Goal: Information Seeking & Learning: Learn about a topic

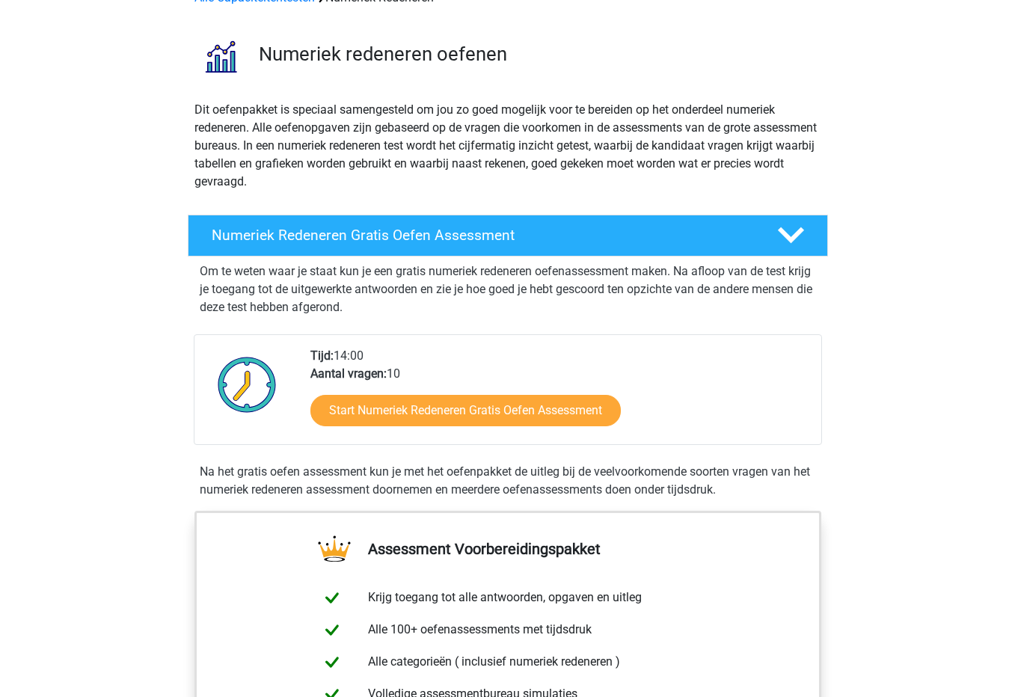
scroll to position [243, 0]
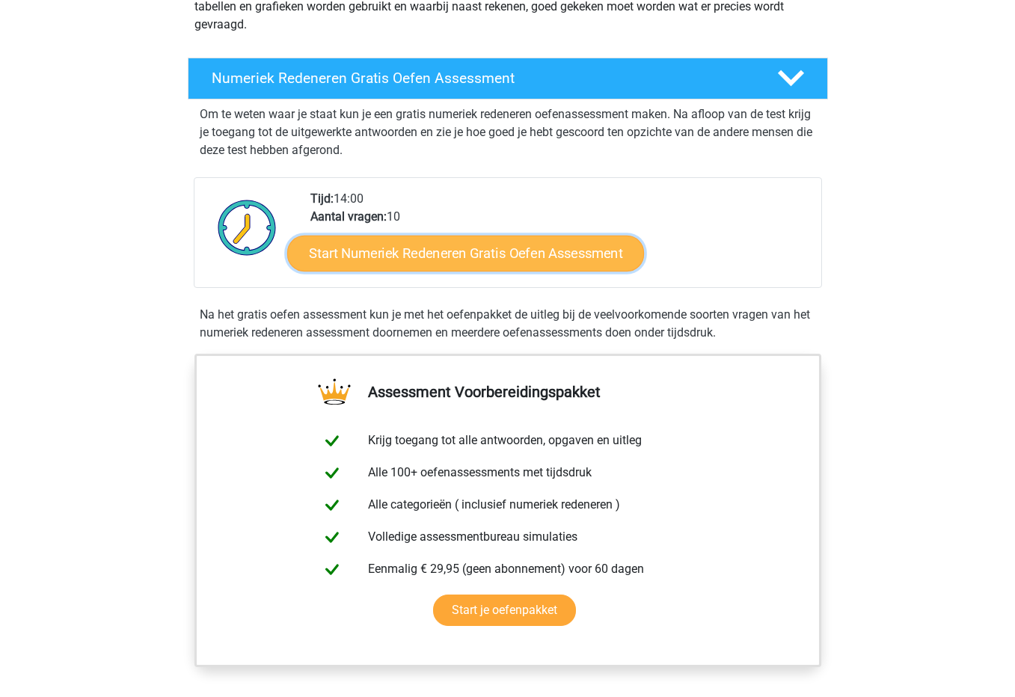
click at [468, 251] on link "Start Numeriek Redeneren Gratis Oefen Assessment" at bounding box center [465, 253] width 357 height 36
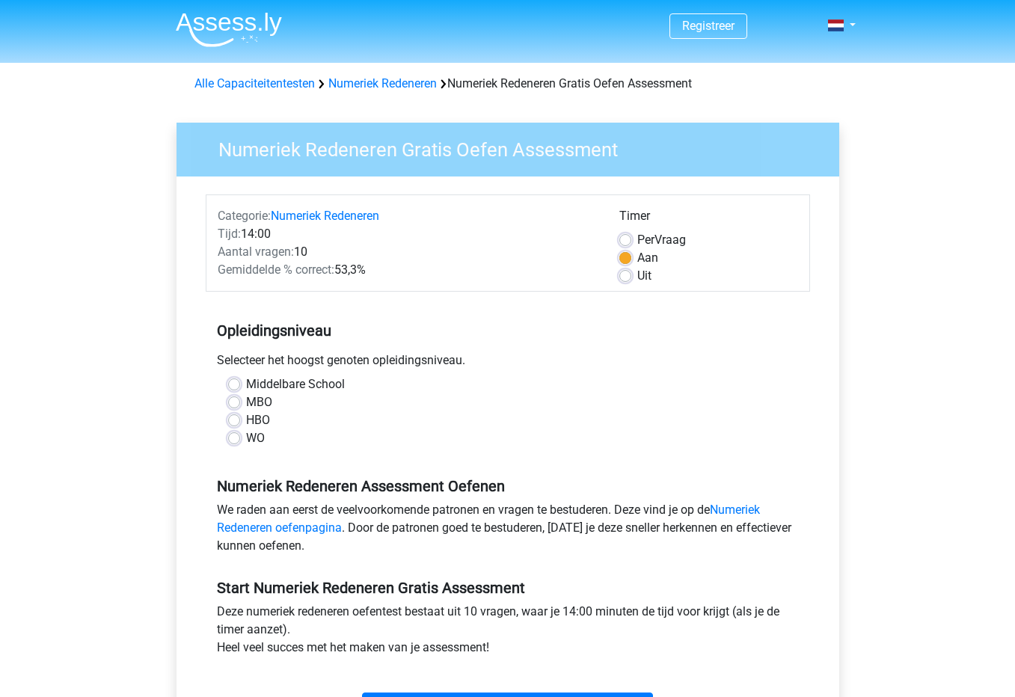
click at [246, 437] on label "WO" at bounding box center [255, 438] width 19 height 18
click at [233, 437] on input "WO" at bounding box center [234, 436] width 12 height 15
radio input "true"
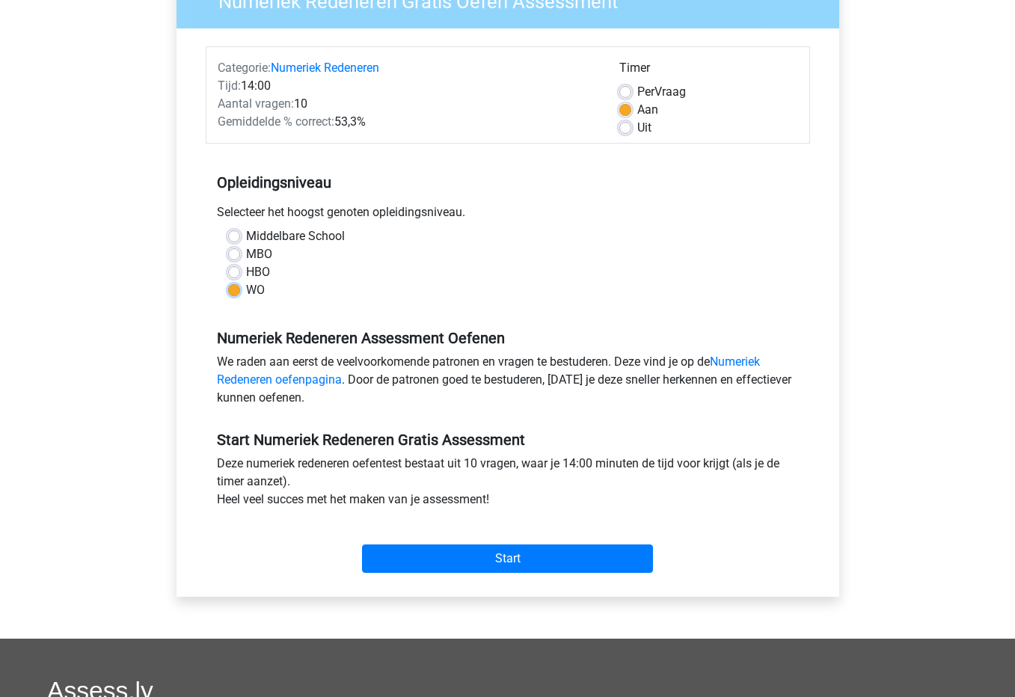
scroll to position [149, 0]
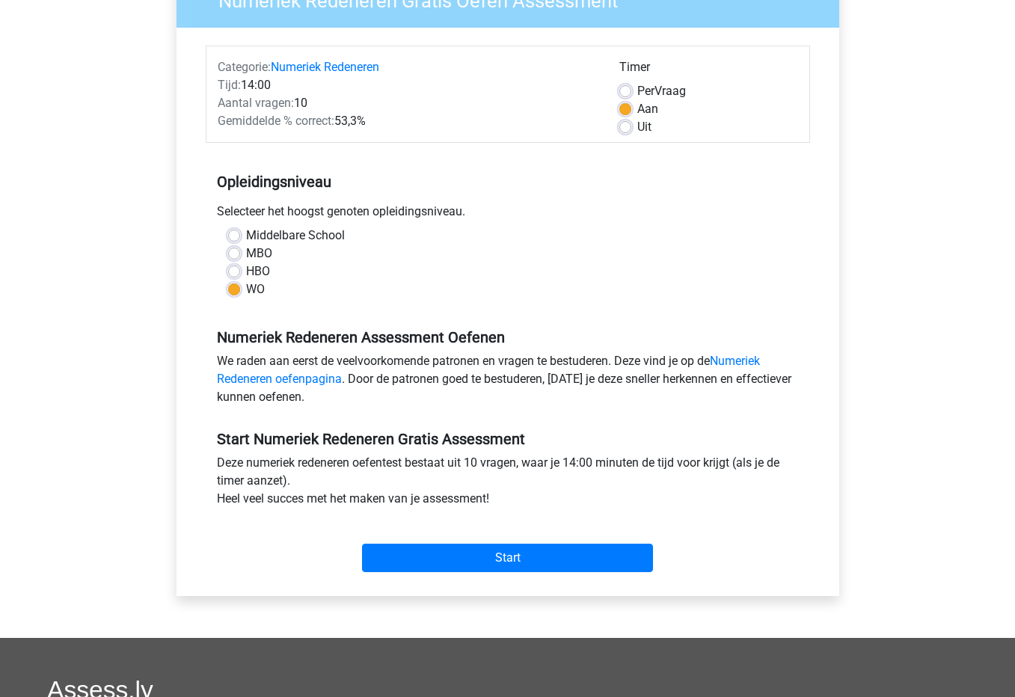
click at [620, 84] on div "Per Vraag" at bounding box center [709, 91] width 179 height 18
click at [637, 93] on label "Per Vraag" at bounding box center [661, 91] width 49 height 18
click at [625, 93] on input "Per Vraag" at bounding box center [626, 89] width 12 height 15
radio input "true"
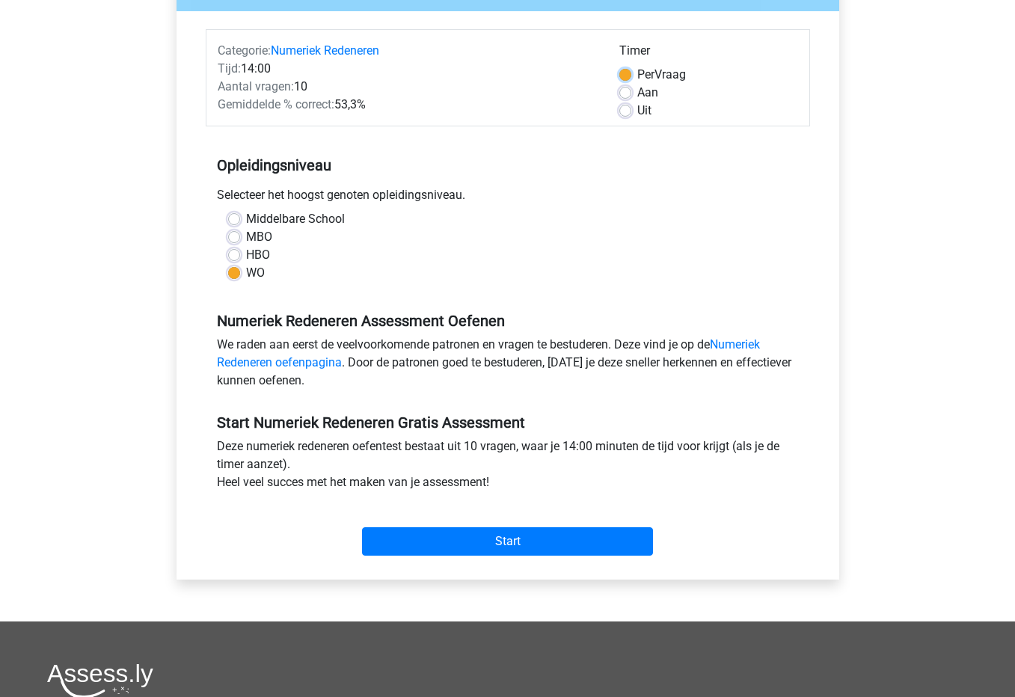
scroll to position [171, 0]
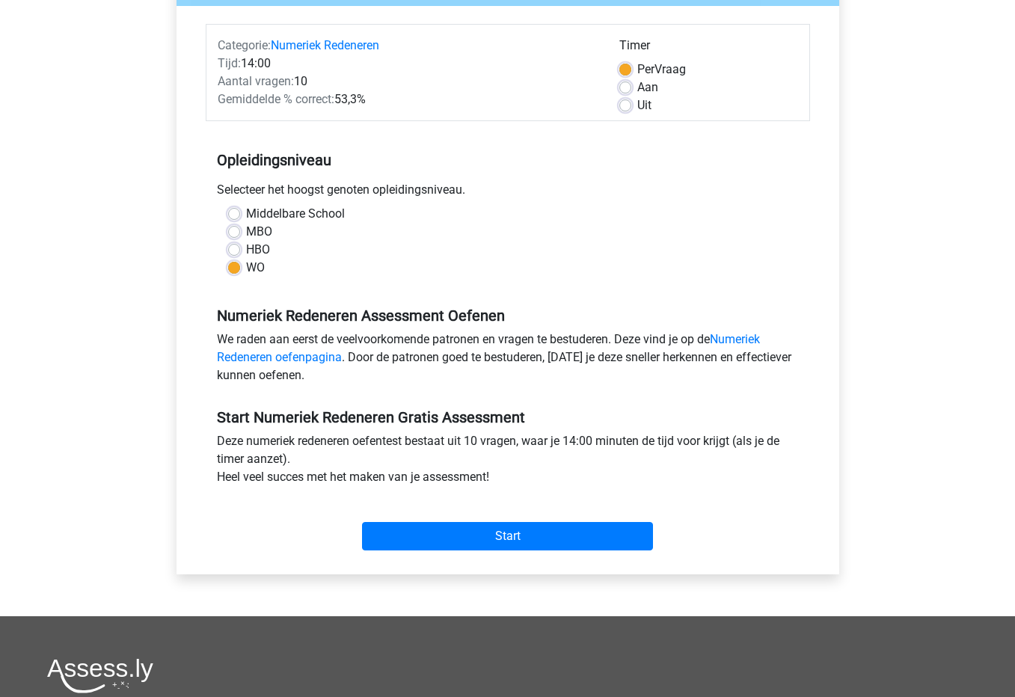
click at [637, 88] on label "Aan" at bounding box center [647, 88] width 21 height 18
click at [623, 88] on input "Aan" at bounding box center [626, 86] width 12 height 15
radio input "true"
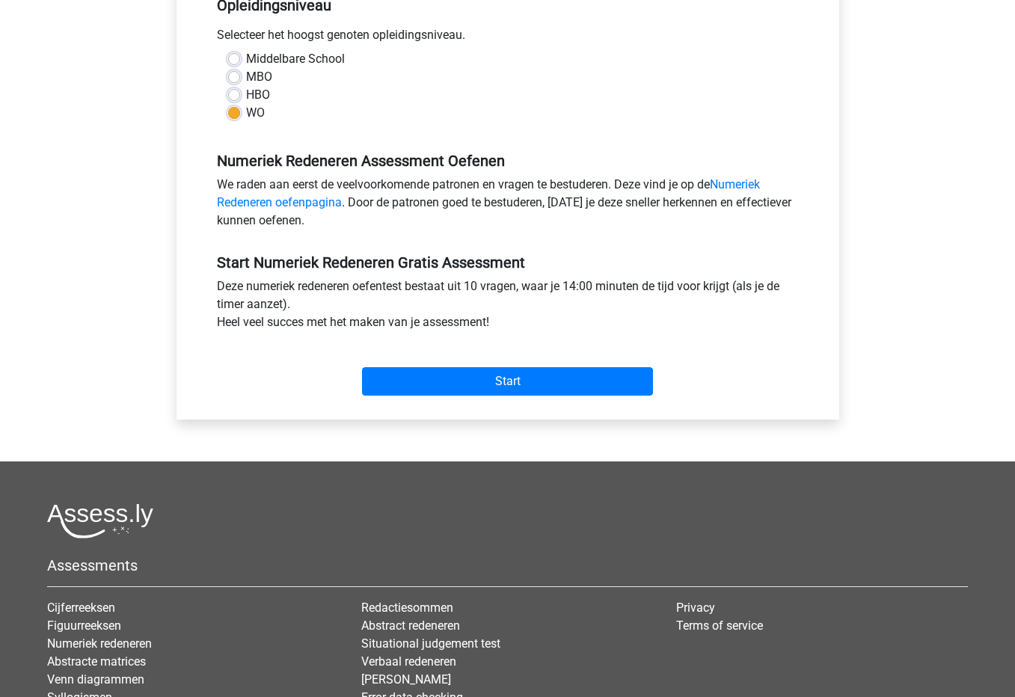
scroll to position [326, 0]
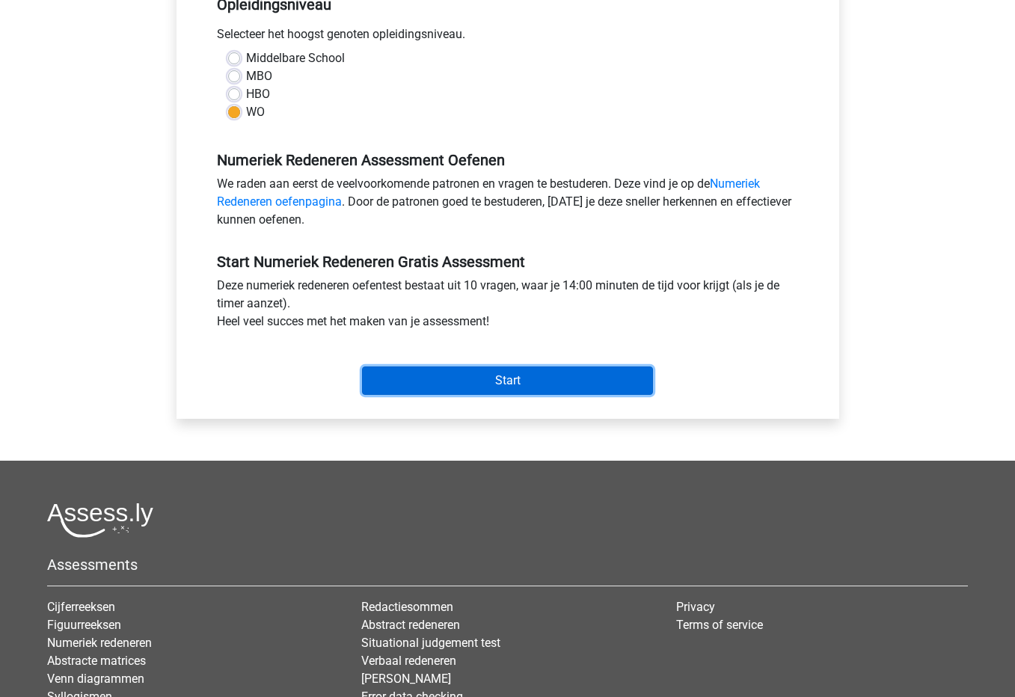
click at [548, 389] on input "Start" at bounding box center [507, 381] width 291 height 28
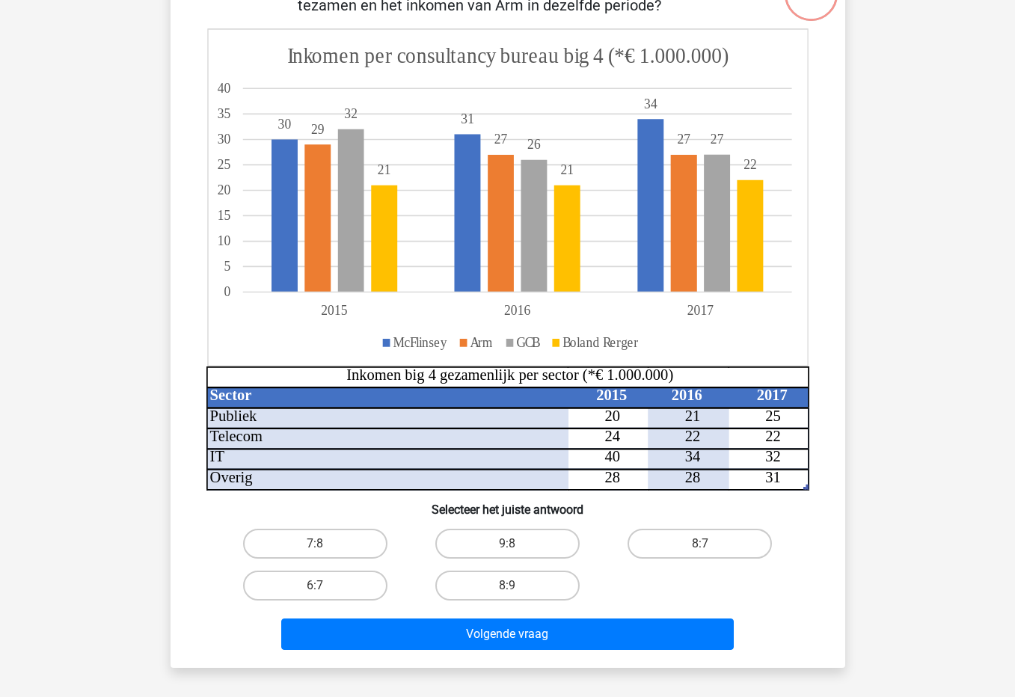
scroll to position [149, 0]
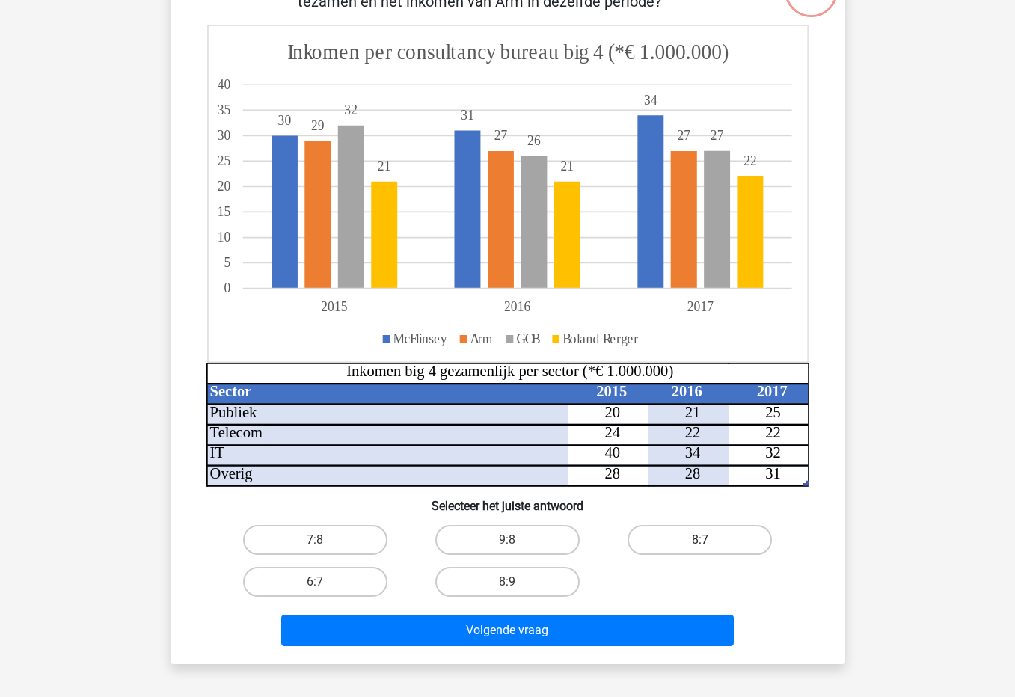
click at [697, 540] on label "8:7" at bounding box center [700, 540] width 144 height 30
click at [700, 540] on input "8:7" at bounding box center [705, 545] width 10 height 10
radio input "true"
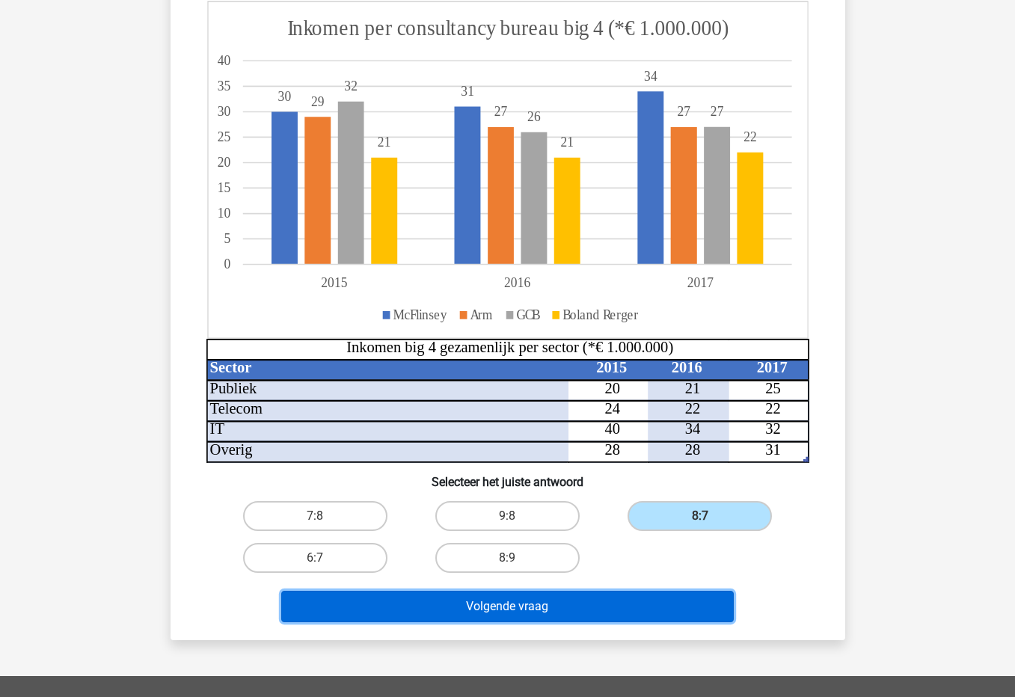
click at [516, 608] on button "Volgende vraag" at bounding box center [507, 606] width 453 height 31
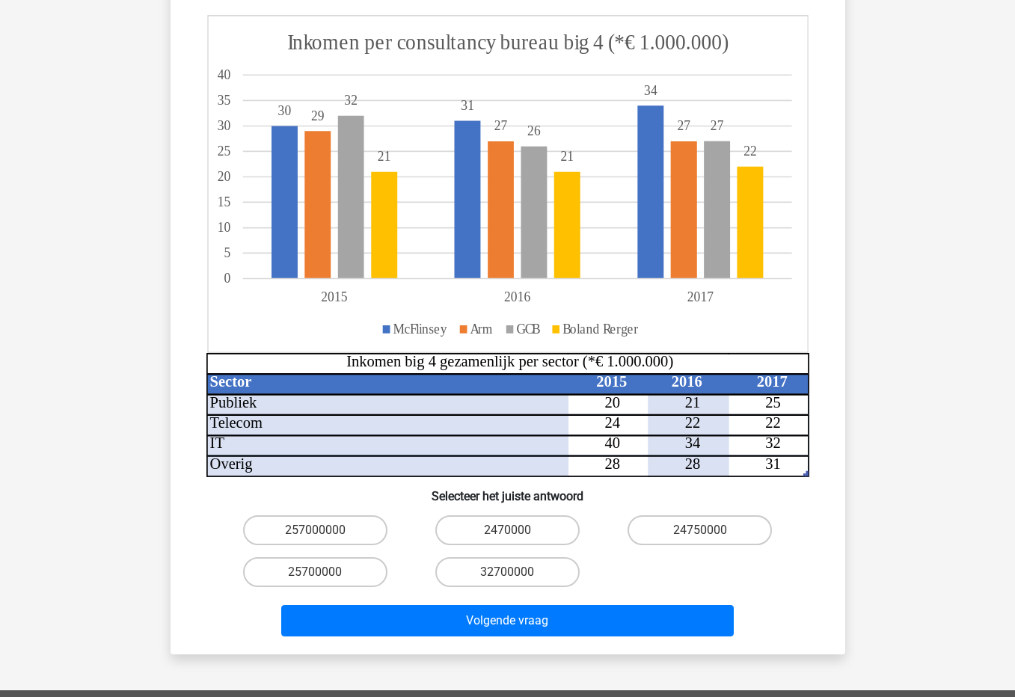
scroll to position [232, 0]
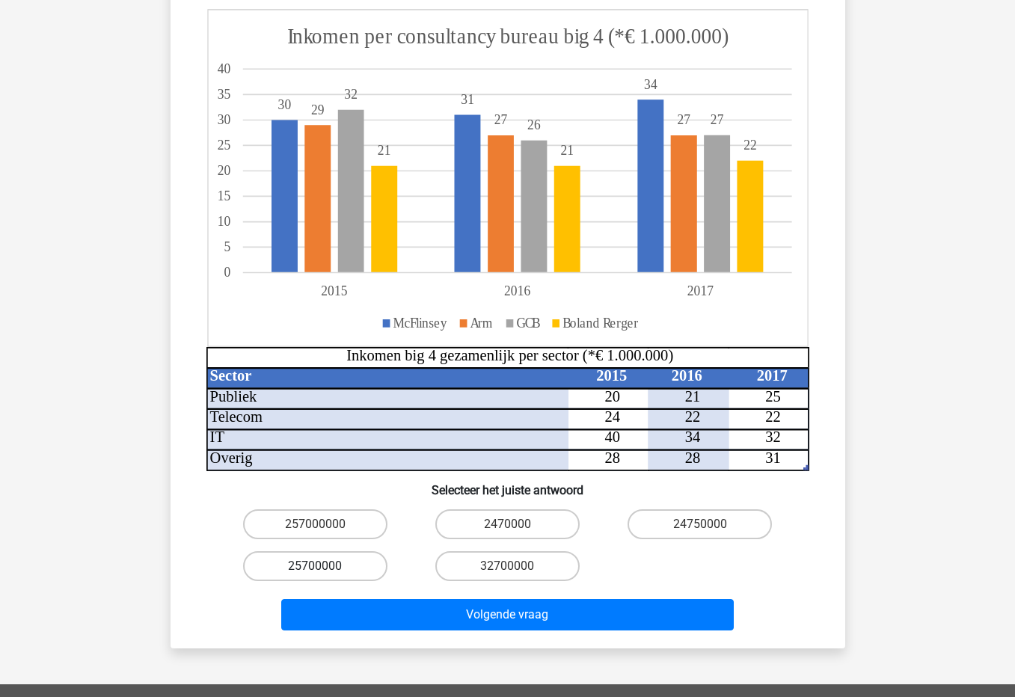
click at [363, 551] on label "25700000" at bounding box center [315, 566] width 144 height 30
click at [325, 566] on input "25700000" at bounding box center [320, 571] width 10 height 10
radio input "true"
click at [646, 510] on label "24750000" at bounding box center [700, 525] width 144 height 30
click at [700, 524] on input "24750000" at bounding box center [705, 529] width 10 height 10
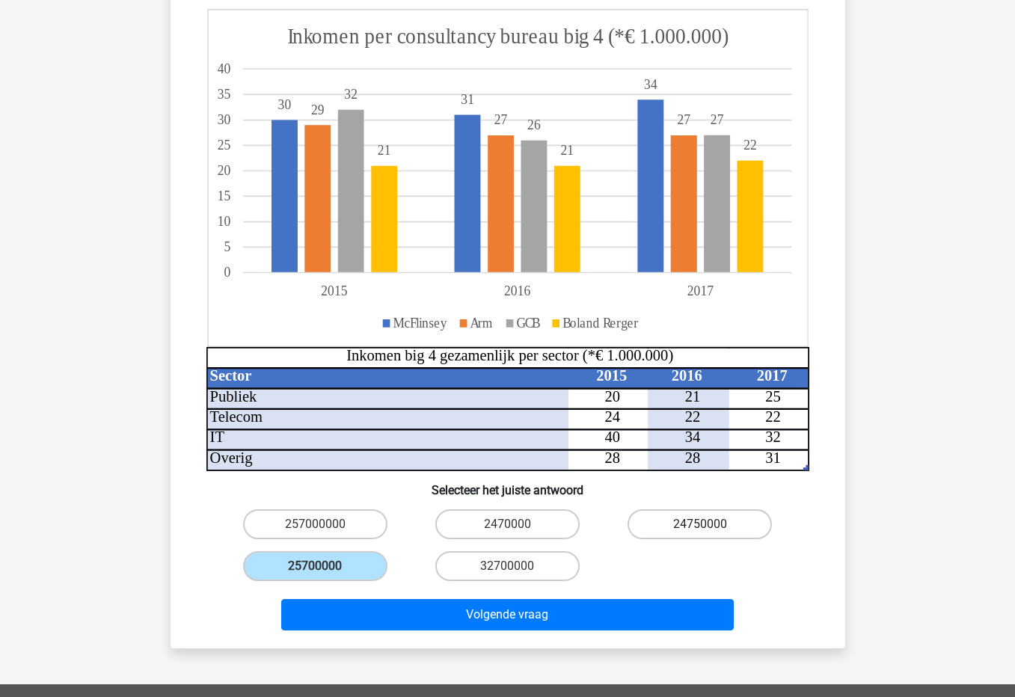
radio input "true"
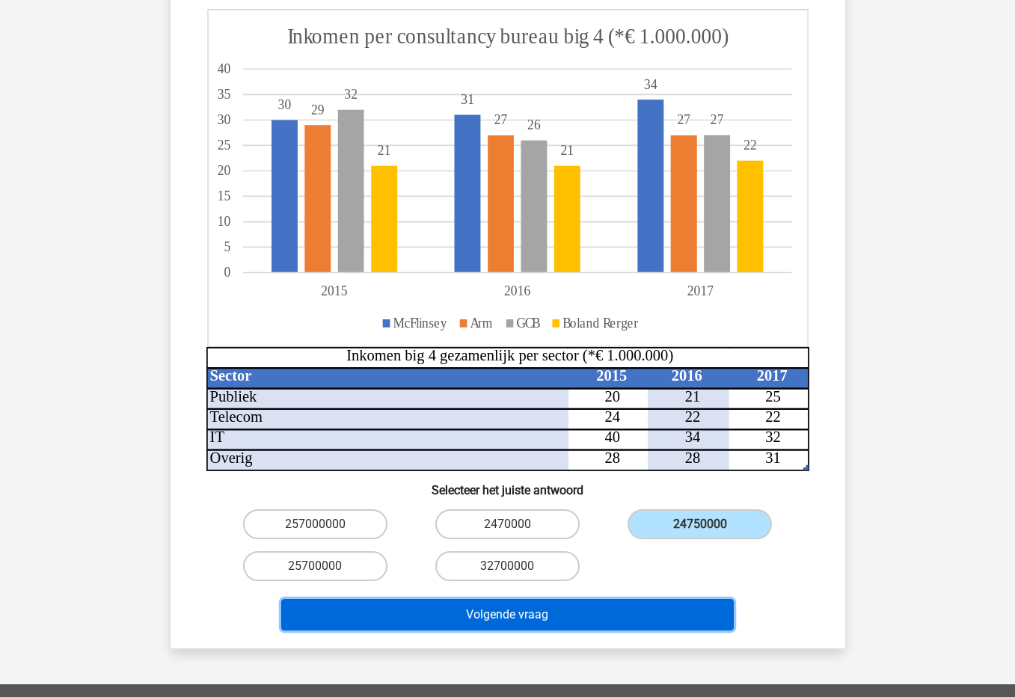
click at [619, 599] on button "Volgende vraag" at bounding box center [507, 614] width 453 height 31
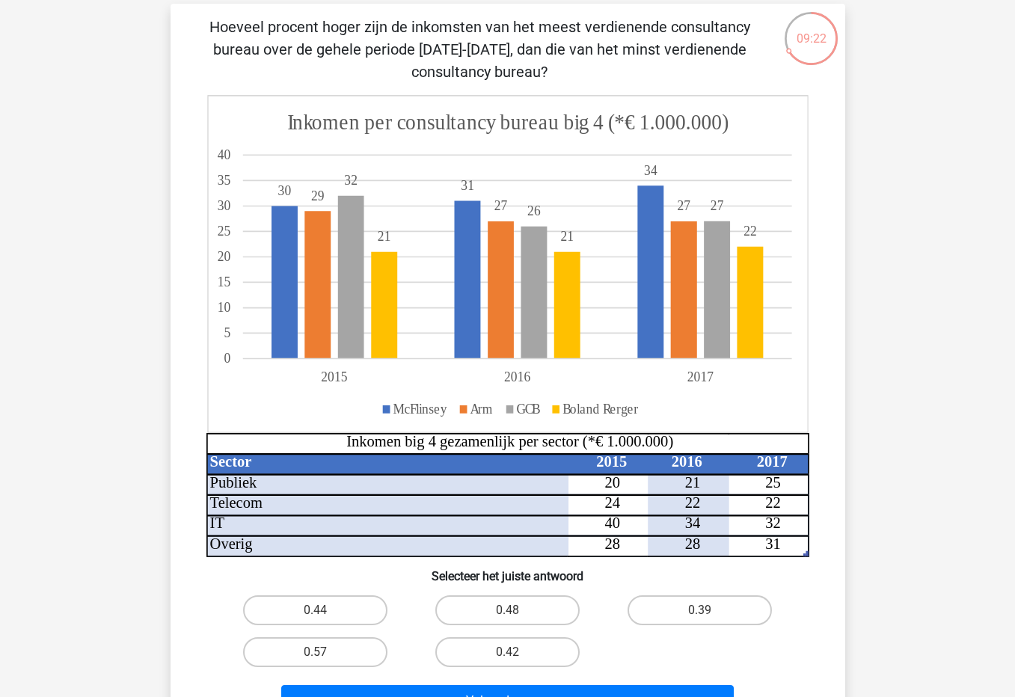
scroll to position [103, 0]
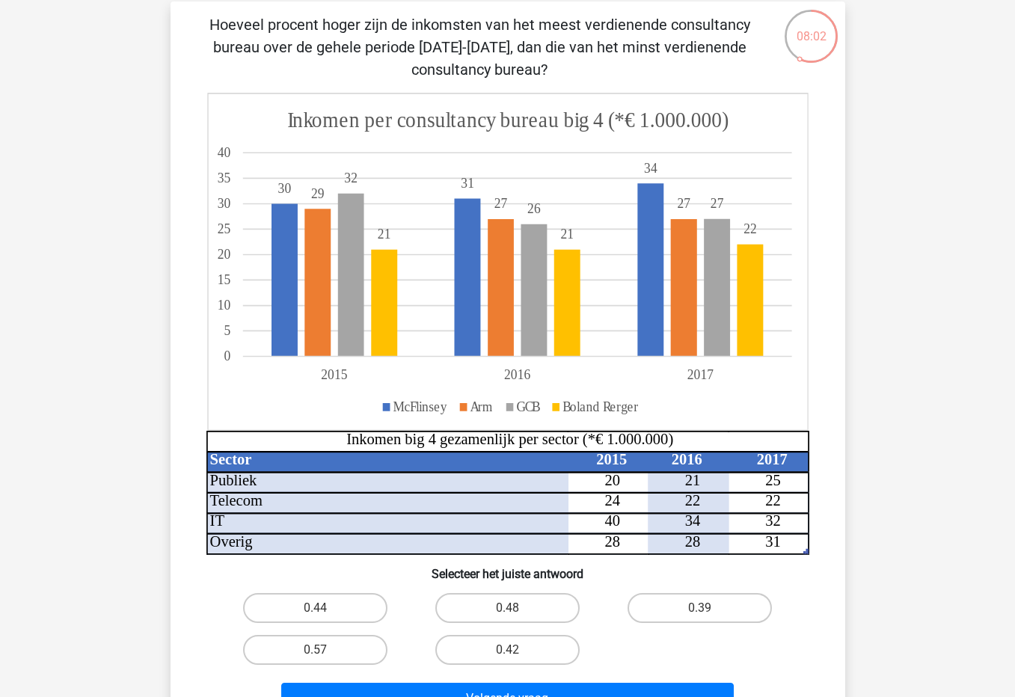
click at [514, 611] on input "0.48" at bounding box center [512, 613] width 10 height 10
radio input "true"
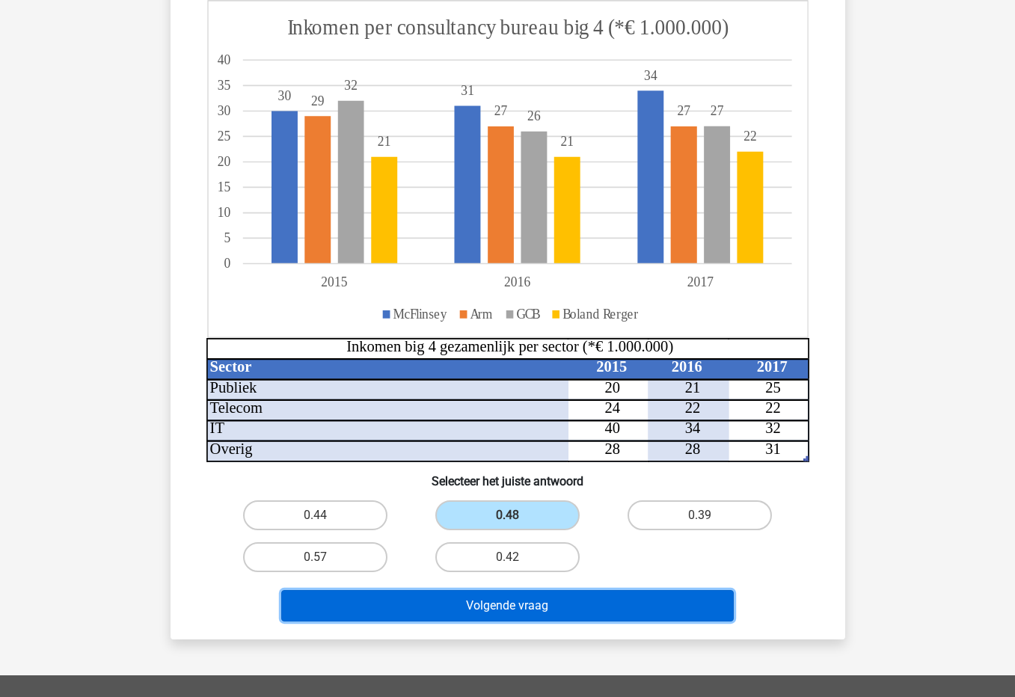
click at [551, 608] on button "Volgende vraag" at bounding box center [507, 605] width 453 height 31
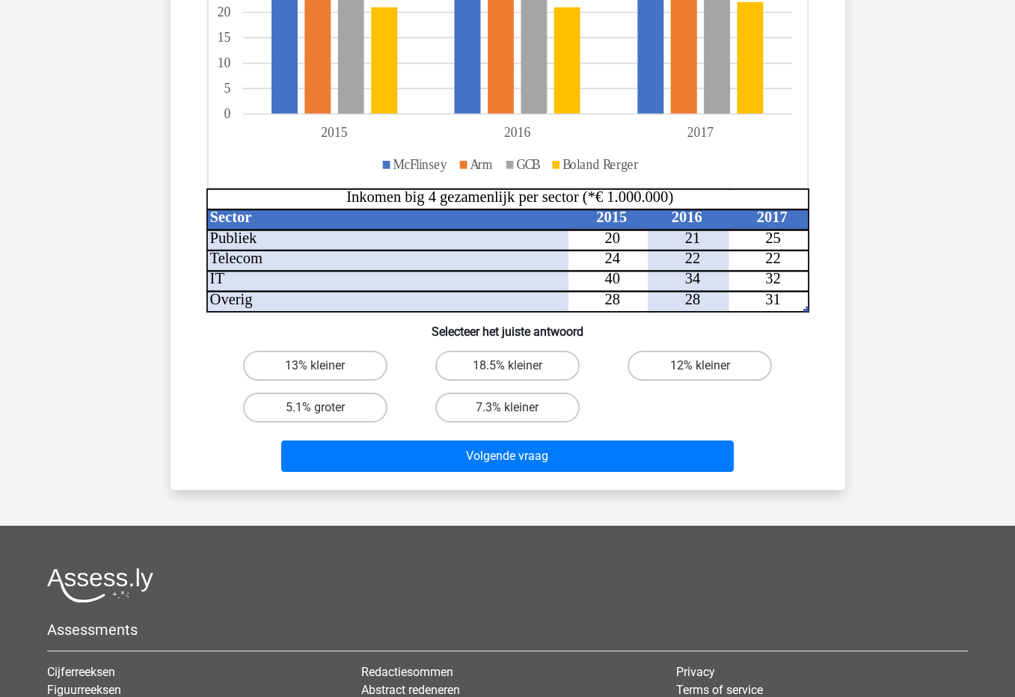
scroll to position [318, 0]
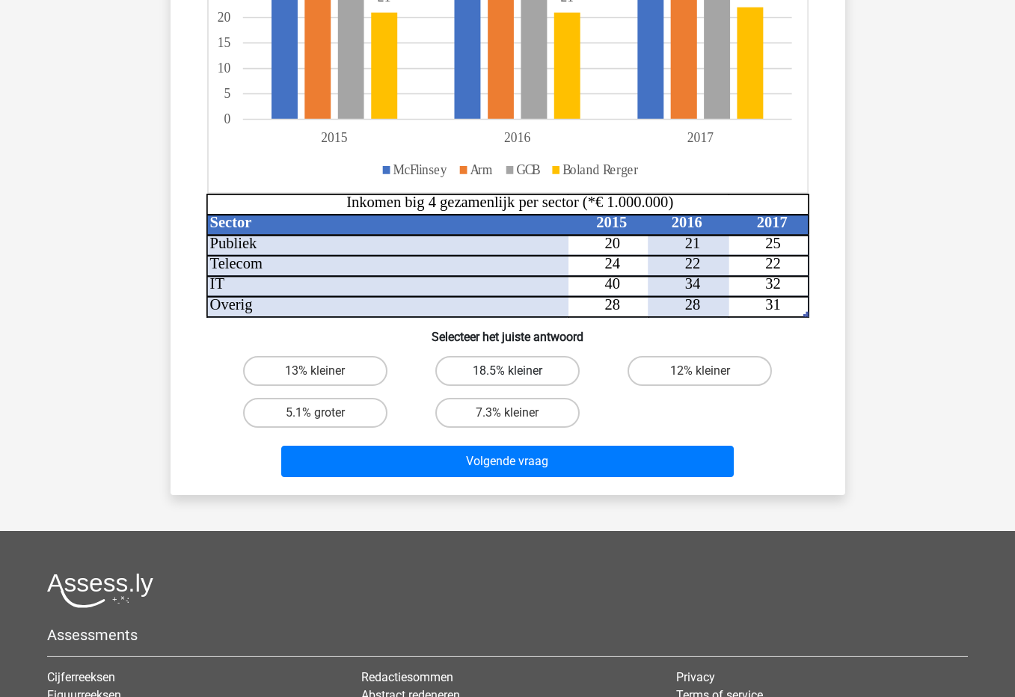
click at [500, 372] on label "18.5% kleiner" at bounding box center [507, 371] width 144 height 30
click at [507, 372] on input "18.5% kleiner" at bounding box center [512, 376] width 10 height 10
radio input "true"
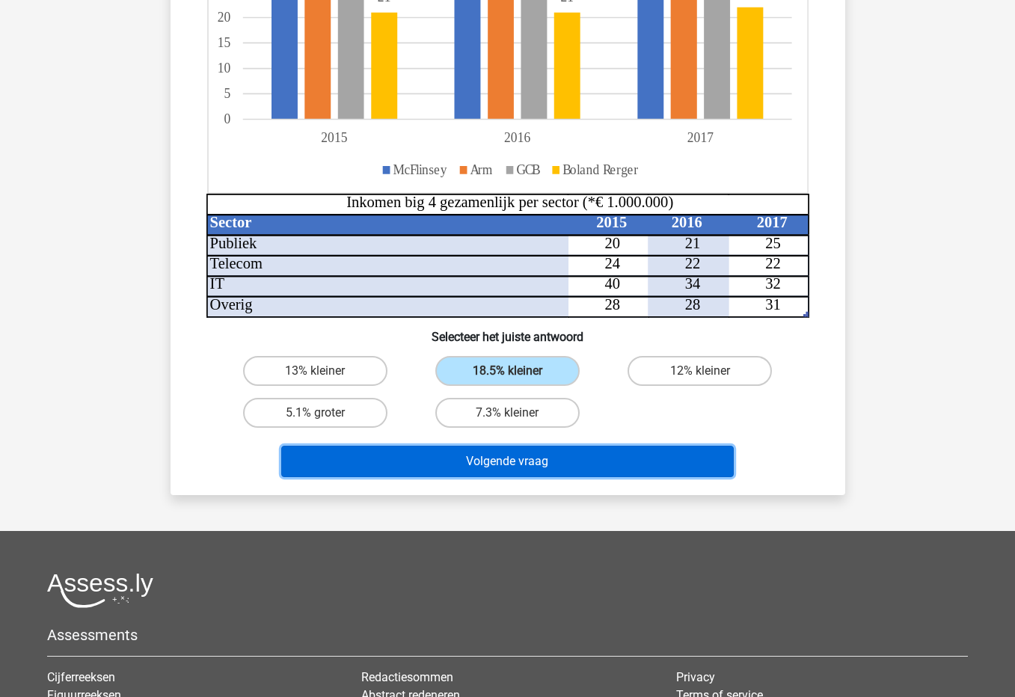
click at [544, 463] on button "Volgende vraag" at bounding box center [507, 461] width 453 height 31
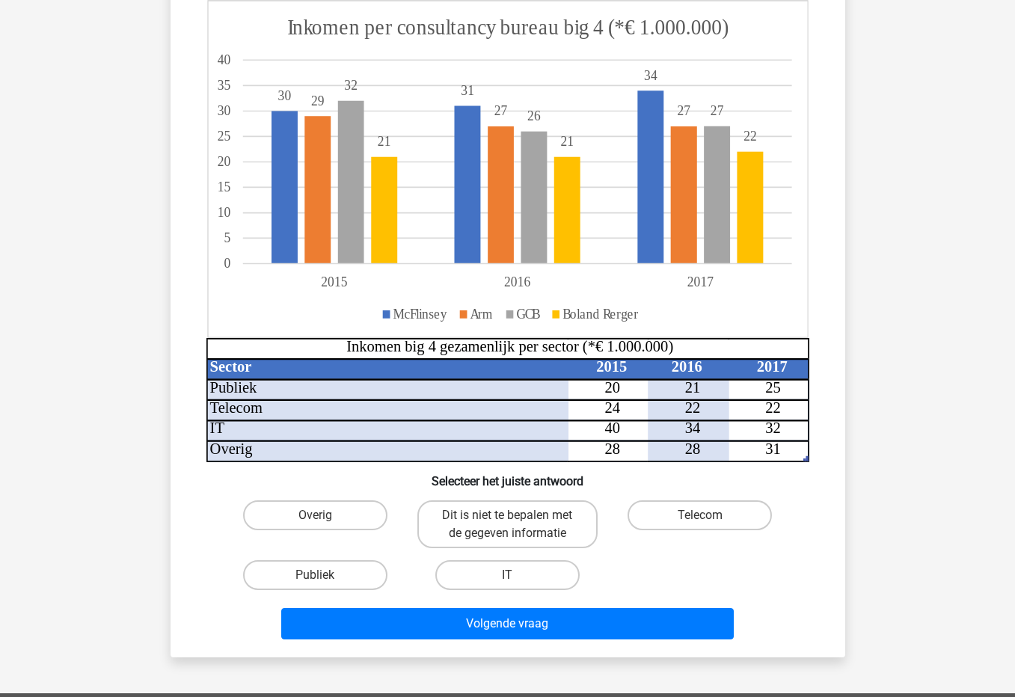
scroll to position [179, 0]
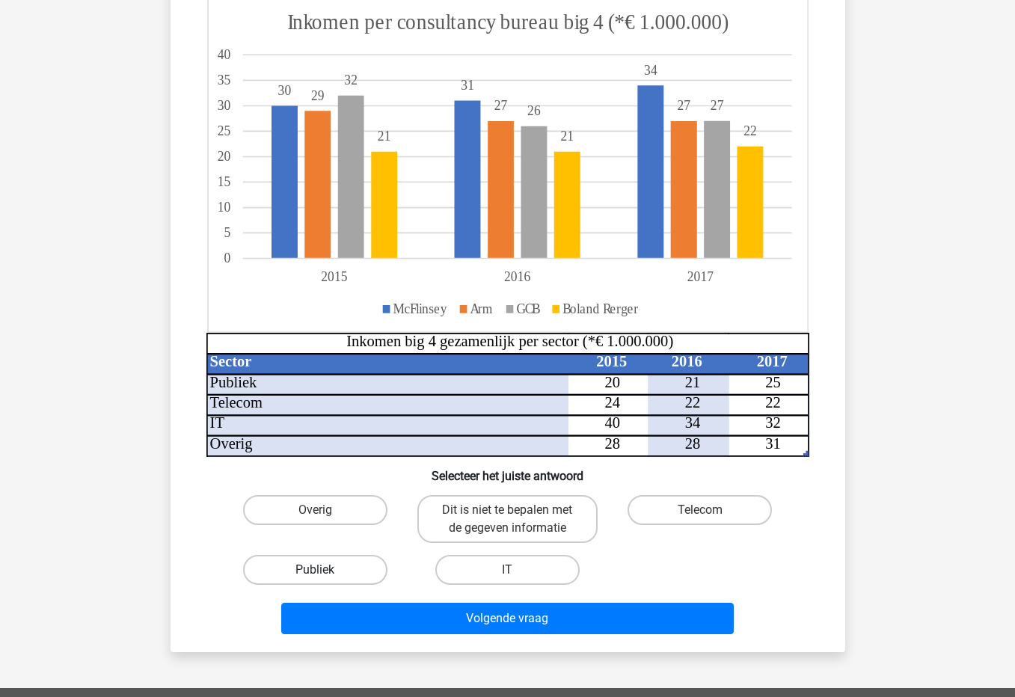
click at [378, 572] on label "Publiek" at bounding box center [315, 570] width 144 height 30
click at [325, 572] on input "Publiek" at bounding box center [320, 575] width 10 height 10
radio input "true"
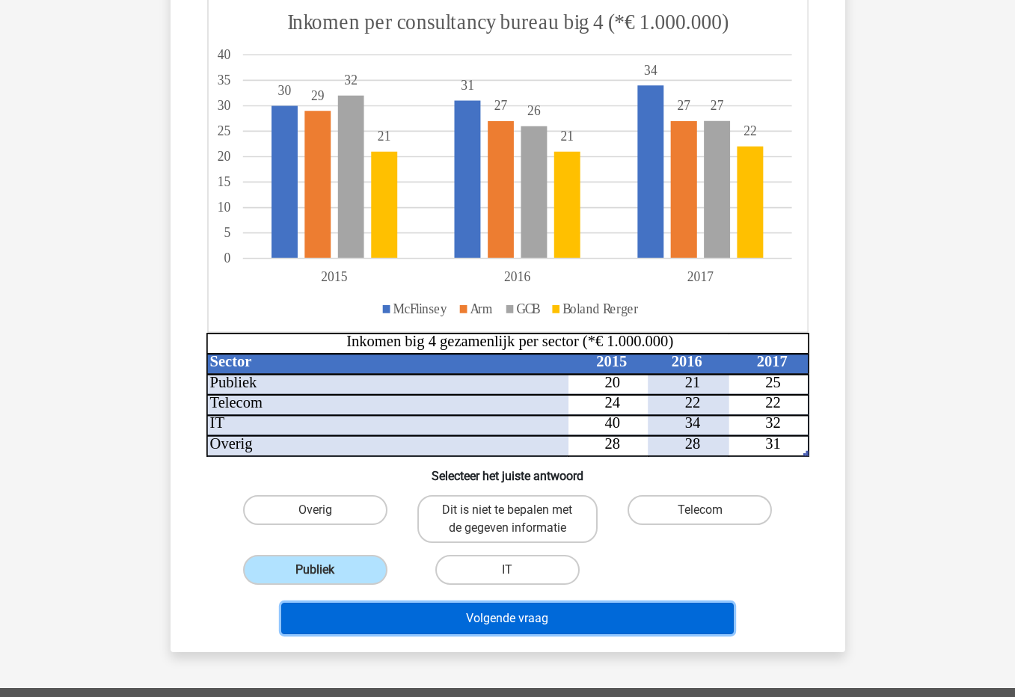
click at [480, 611] on button "Volgende vraag" at bounding box center [507, 618] width 453 height 31
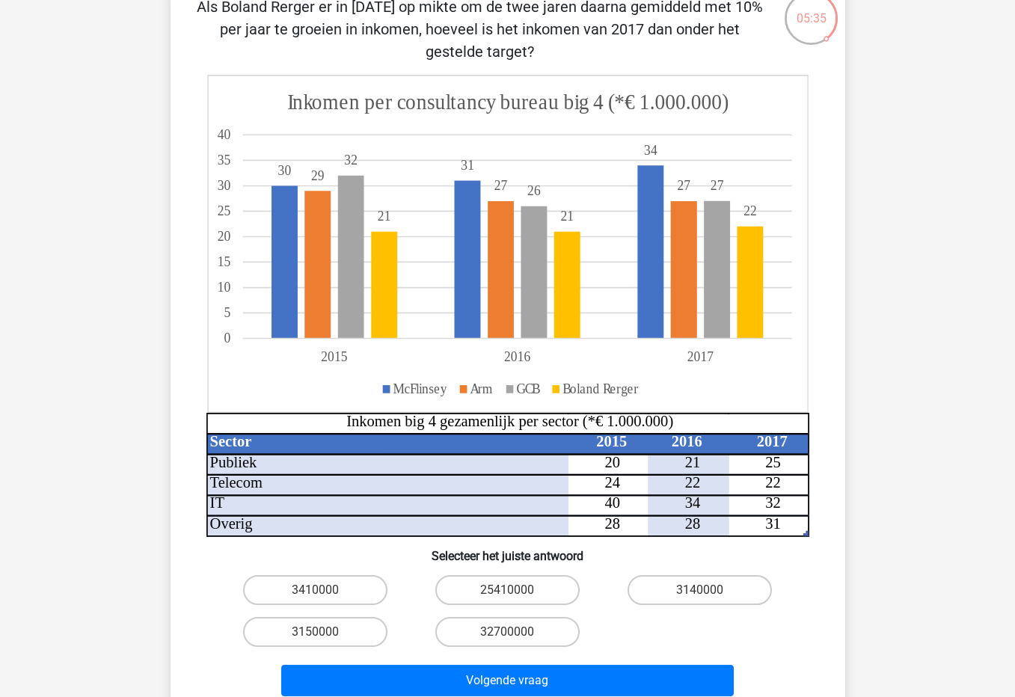
scroll to position [133, 0]
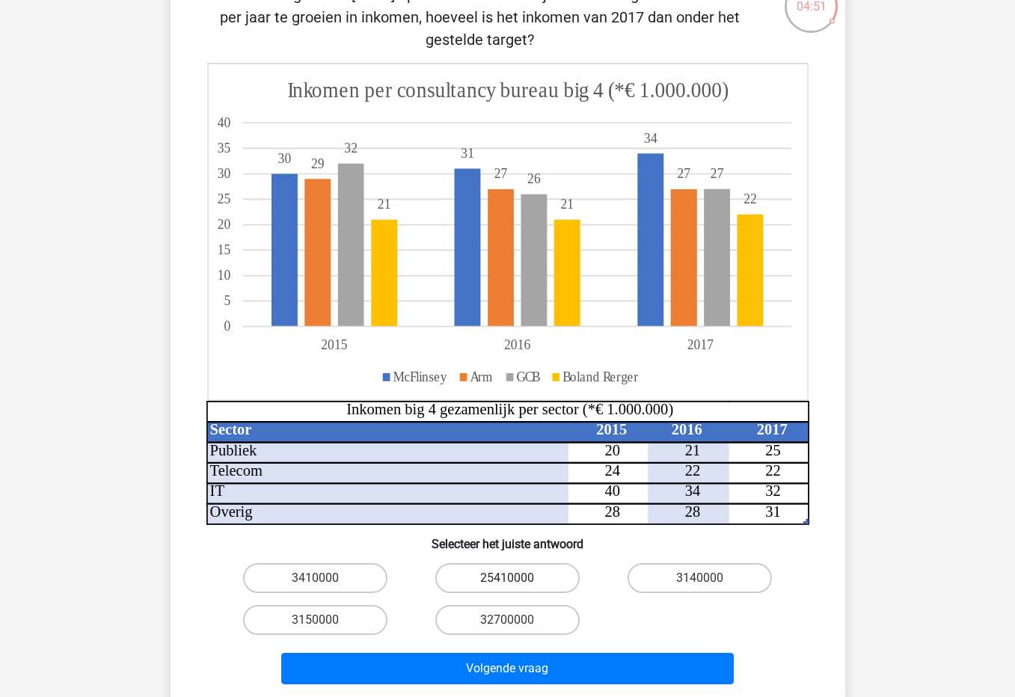
click at [457, 579] on label "25410000" at bounding box center [507, 578] width 144 height 30
click at [507, 579] on input "25410000" at bounding box center [512, 583] width 10 height 10
radio input "true"
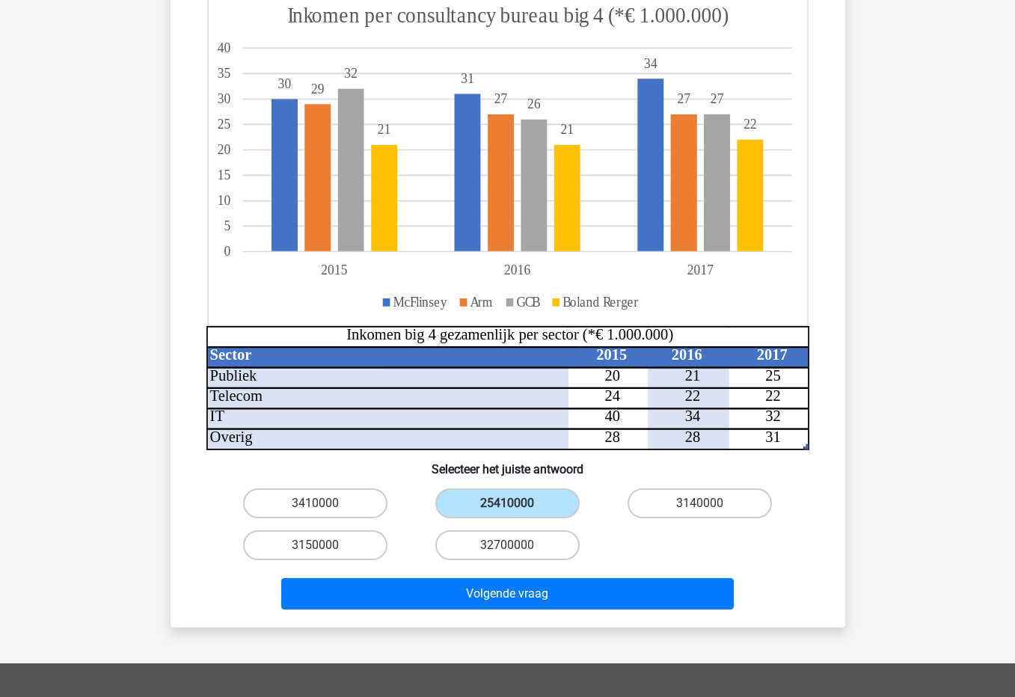
scroll to position [214, 0]
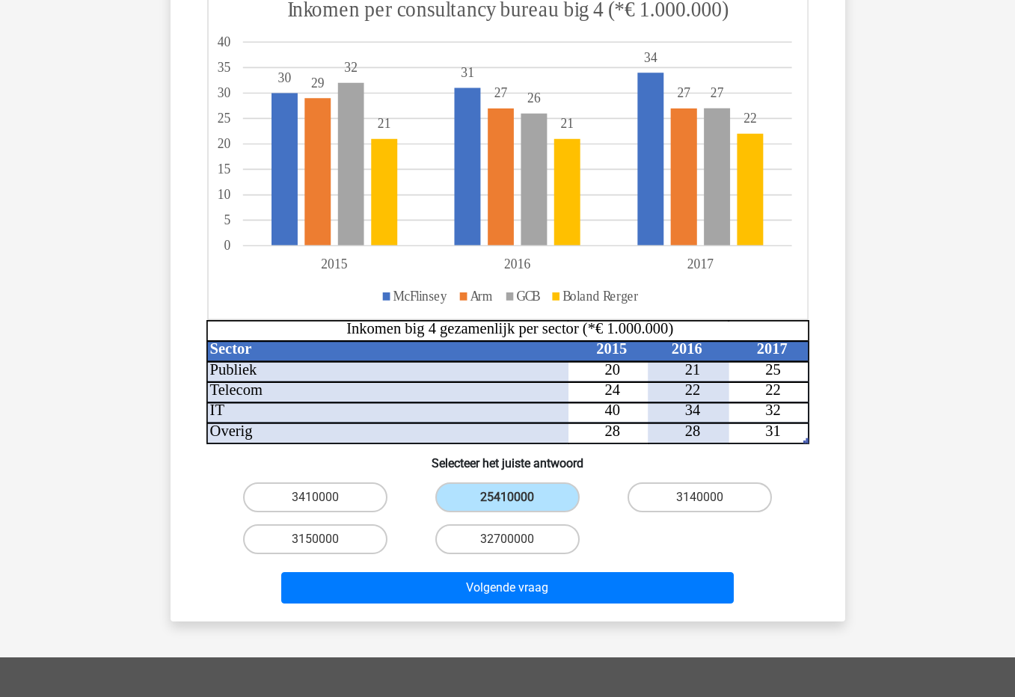
click at [434, 604] on div "Volgende vraag" at bounding box center [508, 590] width 578 height 37
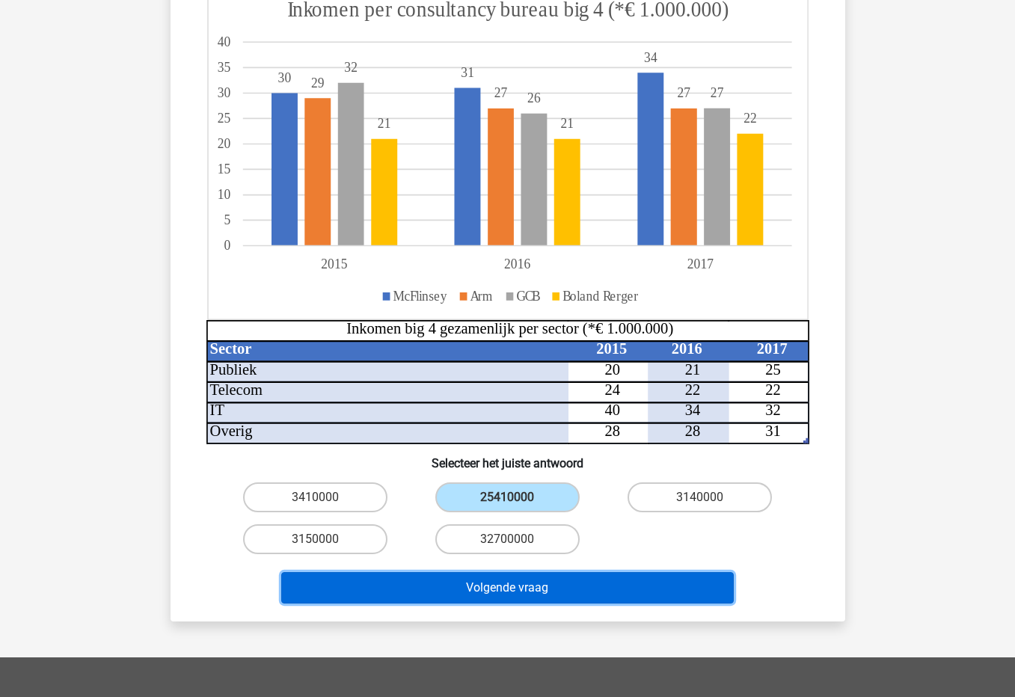
click at [444, 594] on button "Volgende vraag" at bounding box center [507, 587] width 453 height 31
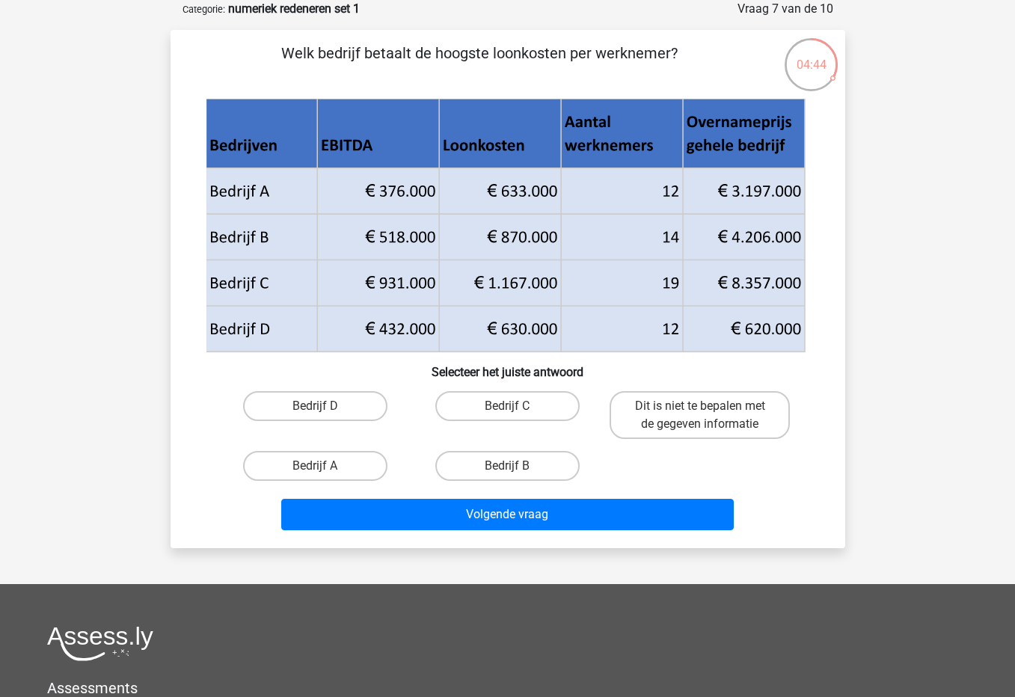
scroll to position [0, 0]
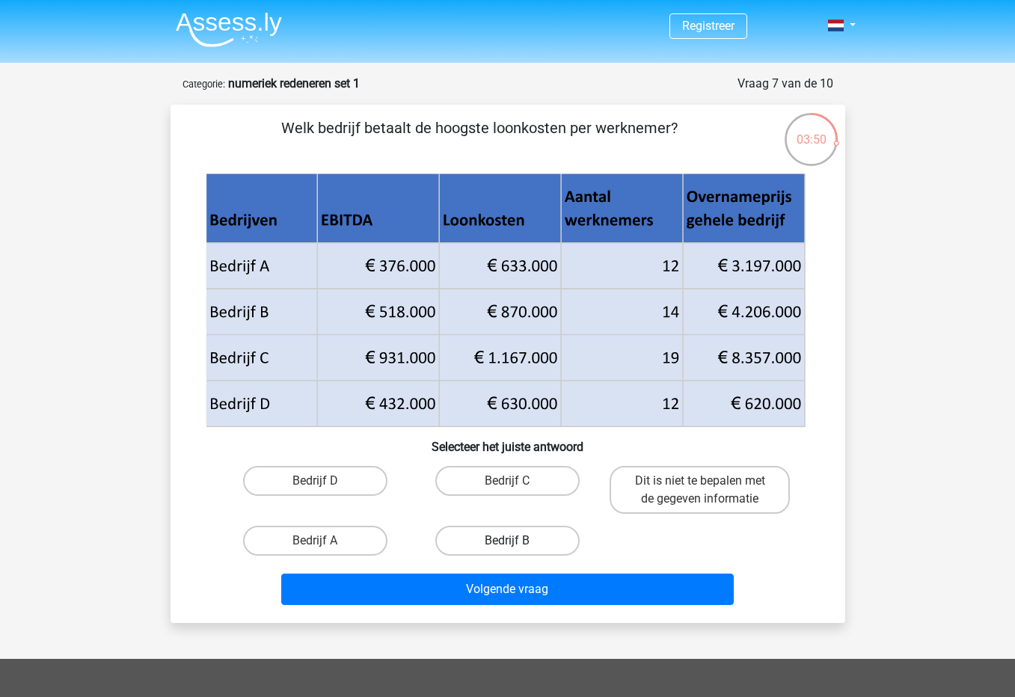
click at [481, 536] on label "Bedrijf B" at bounding box center [507, 541] width 144 height 30
click at [507, 541] on input "Bedrijf B" at bounding box center [512, 546] width 10 height 10
radio input "true"
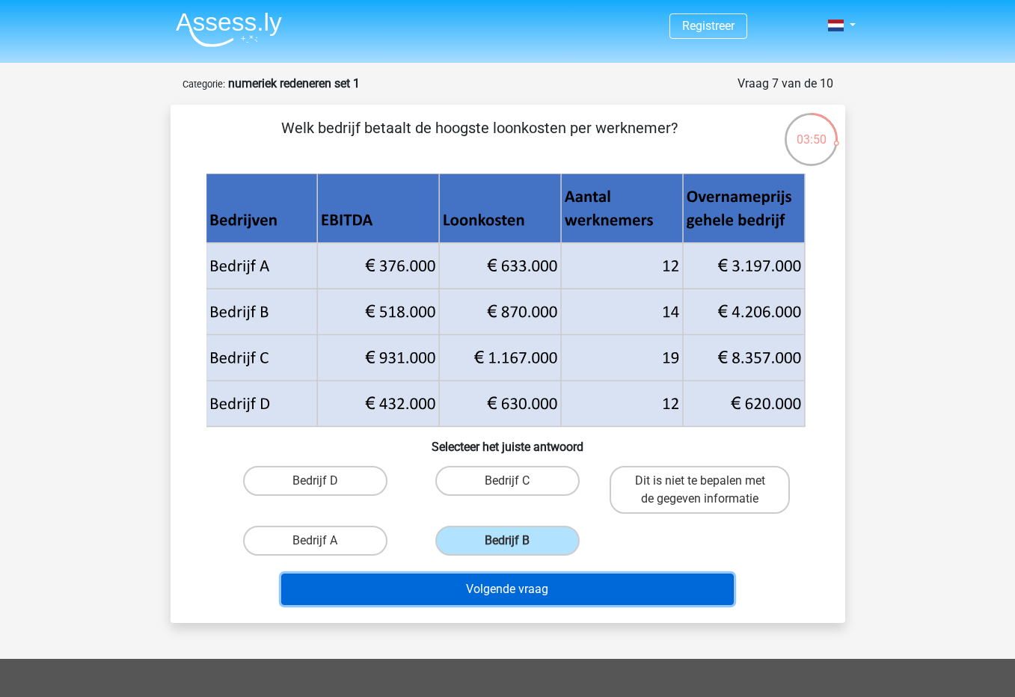
click at [501, 596] on button "Volgende vraag" at bounding box center [507, 589] width 453 height 31
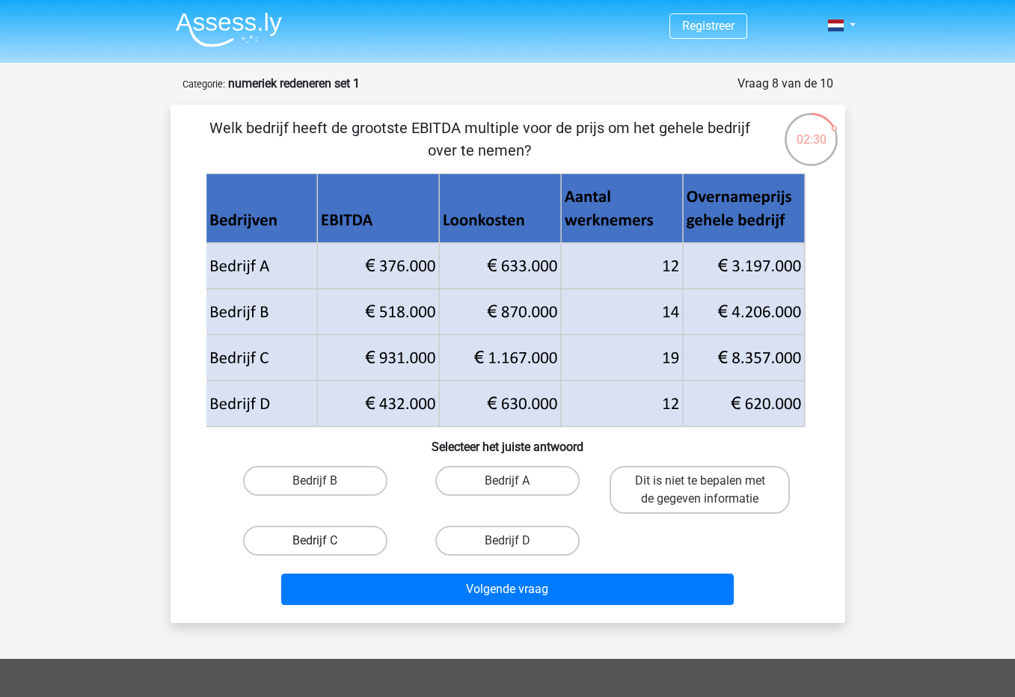
click at [313, 542] on label "Bedrijf C" at bounding box center [315, 541] width 144 height 30
click at [315, 542] on input "Bedrijf C" at bounding box center [320, 546] width 10 height 10
radio input "true"
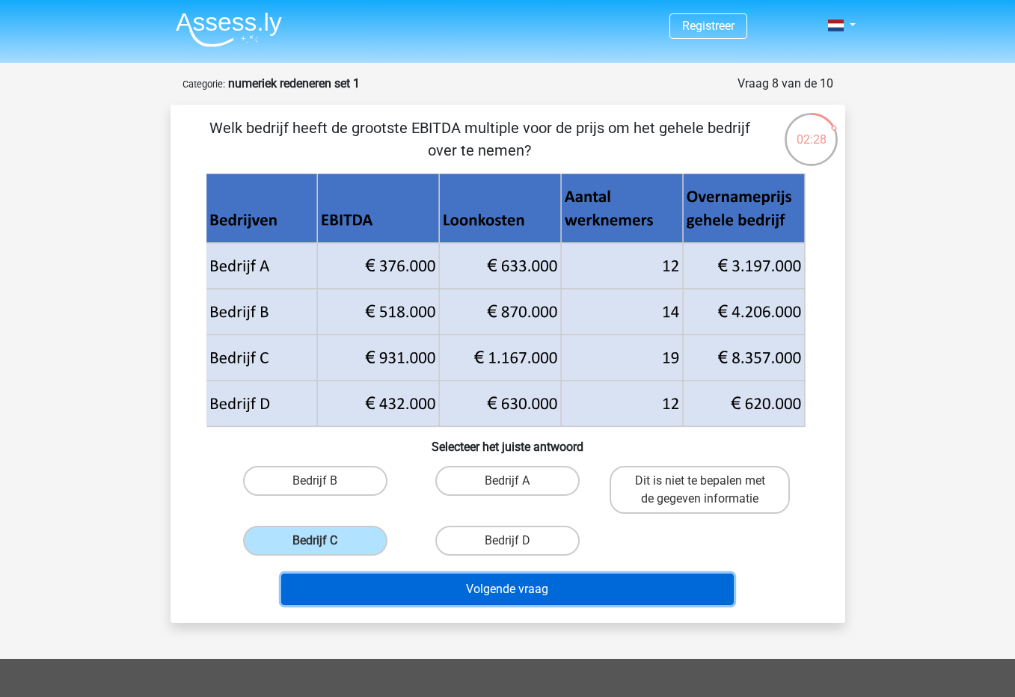
click at [468, 593] on button "Volgende vraag" at bounding box center [507, 589] width 453 height 31
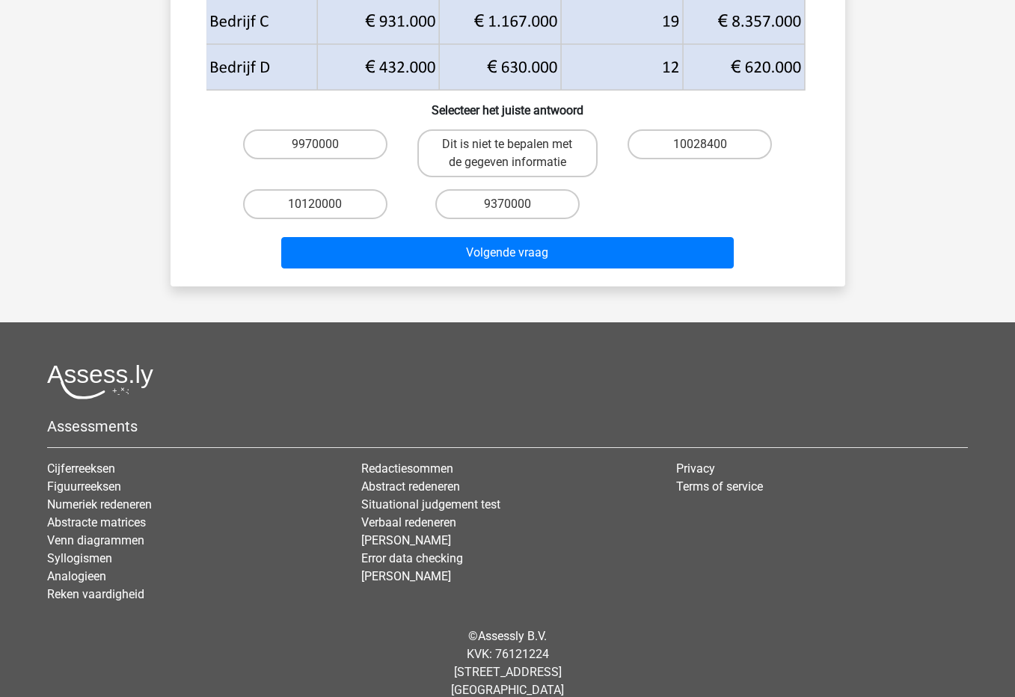
scroll to position [402, 0]
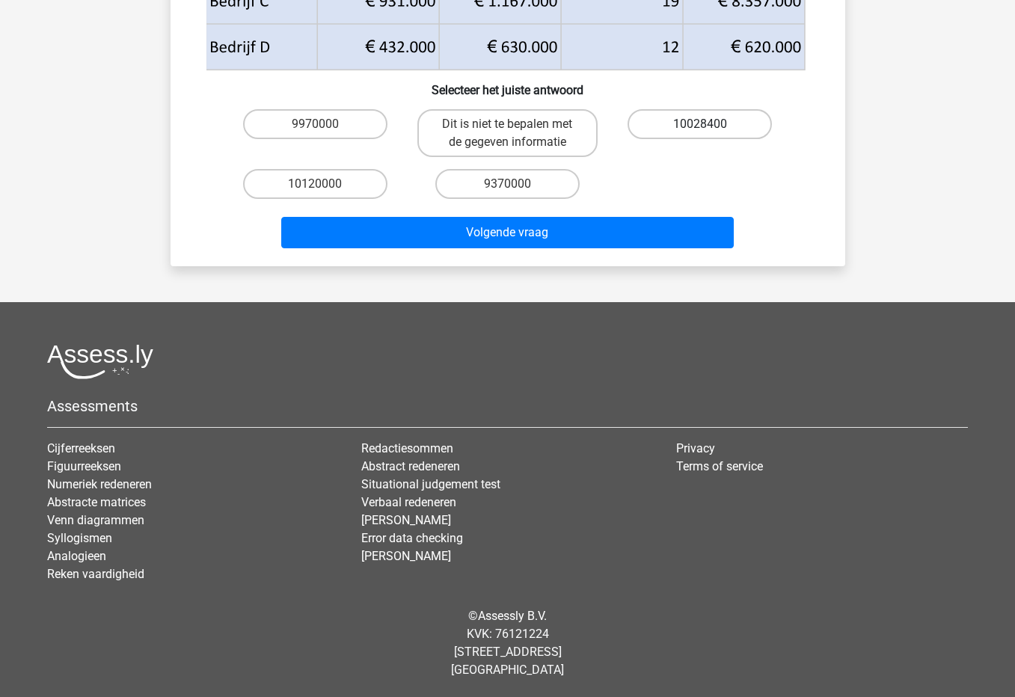
click at [661, 122] on label "10028400" at bounding box center [700, 124] width 144 height 30
click at [700, 124] on input "10028400" at bounding box center [705, 129] width 10 height 10
radio input "true"
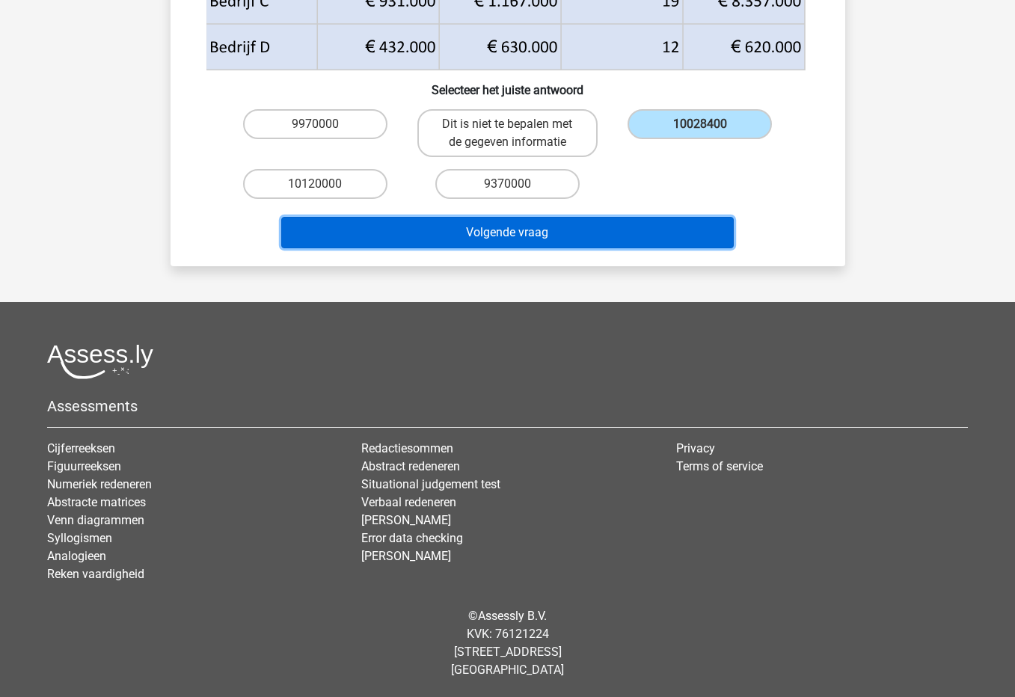
click at [602, 239] on button "Volgende vraag" at bounding box center [507, 232] width 453 height 31
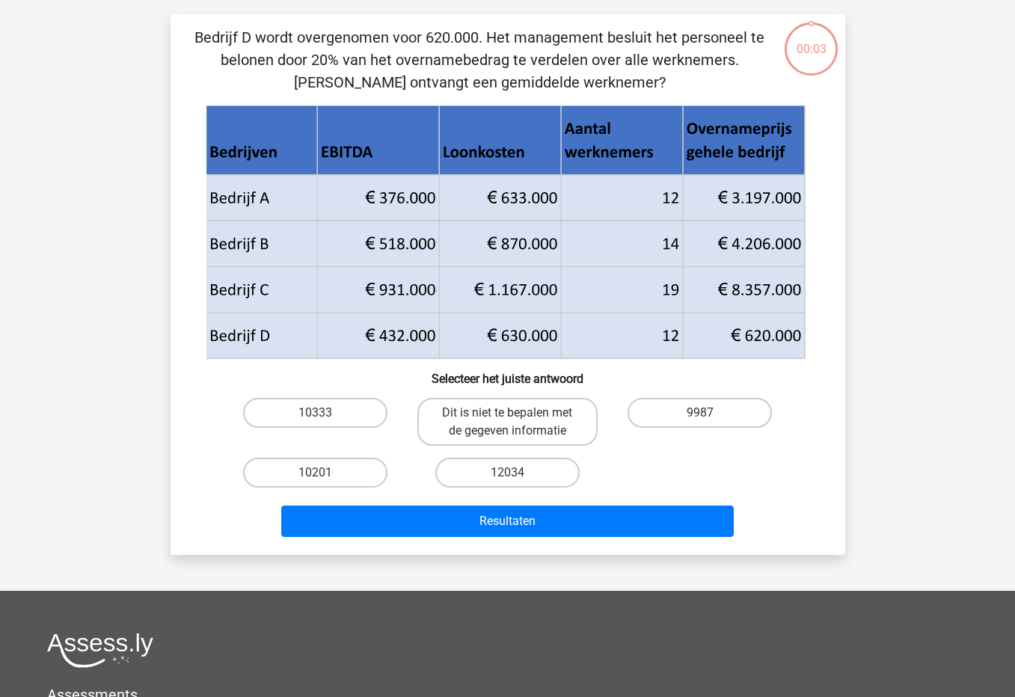
scroll to position [75, 0]
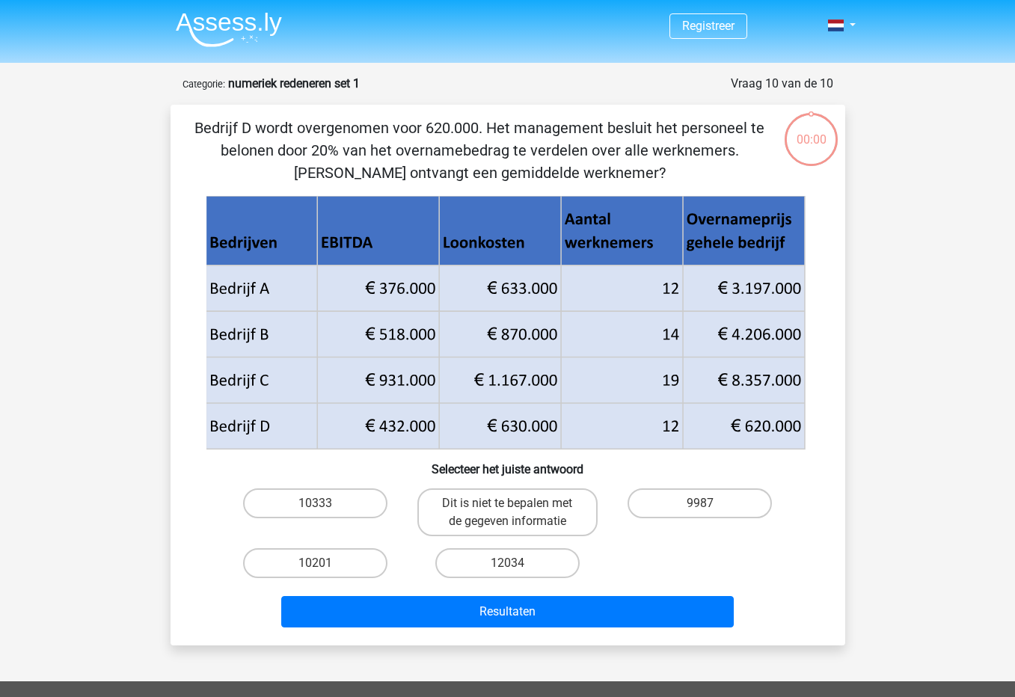
scroll to position [75, 0]
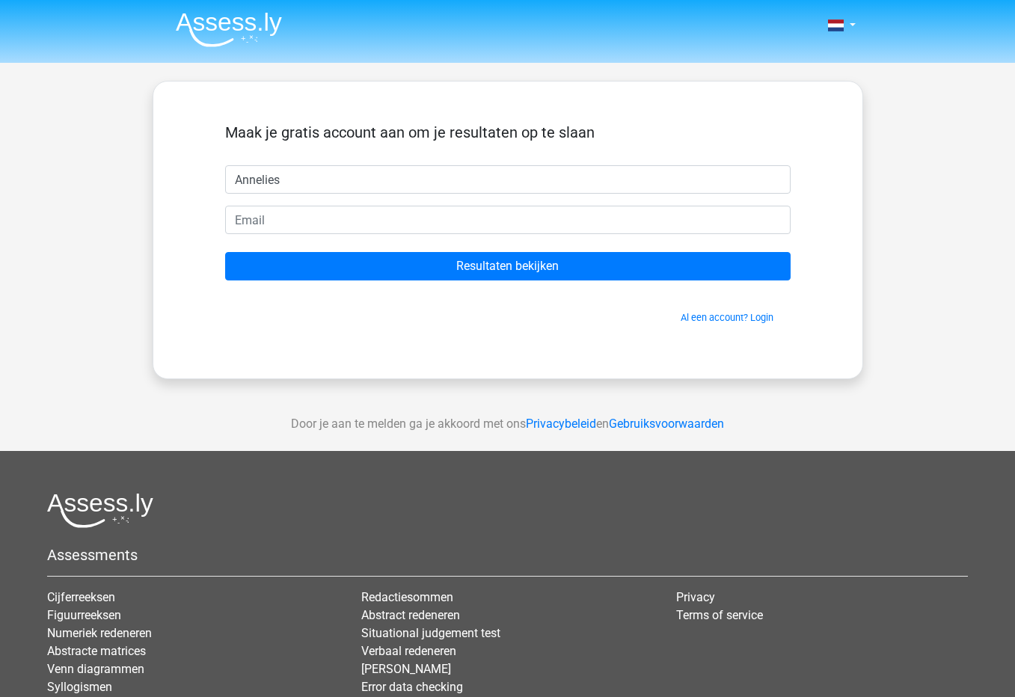
type input "Annelies"
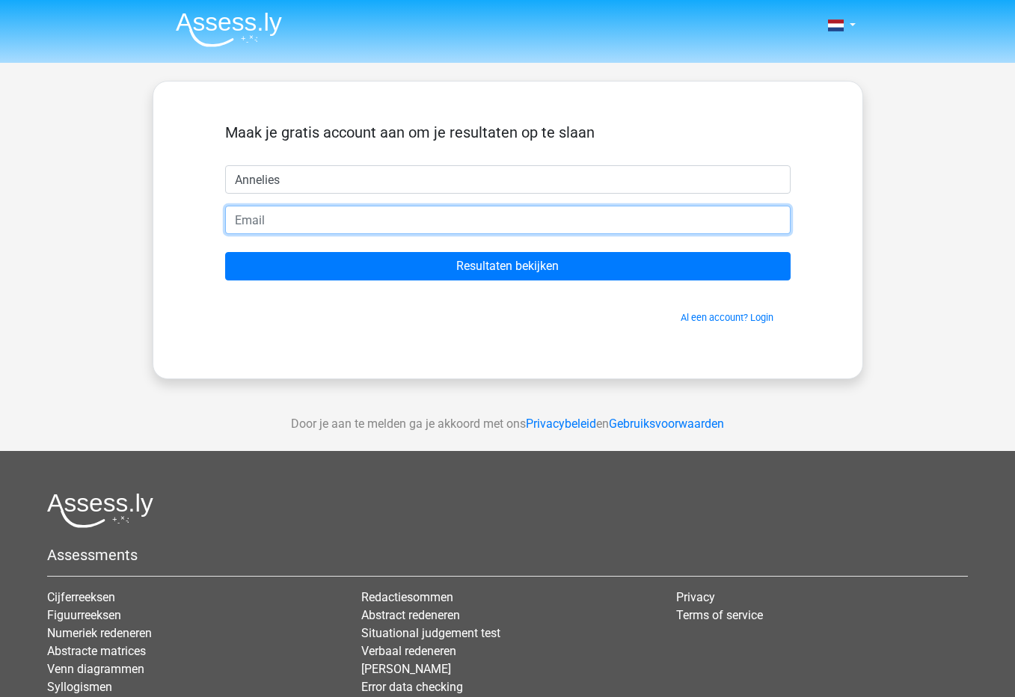
click at [331, 224] on input "email" at bounding box center [508, 220] width 566 height 28
type input "[EMAIL_ADDRESS][DOMAIN_NAME]"
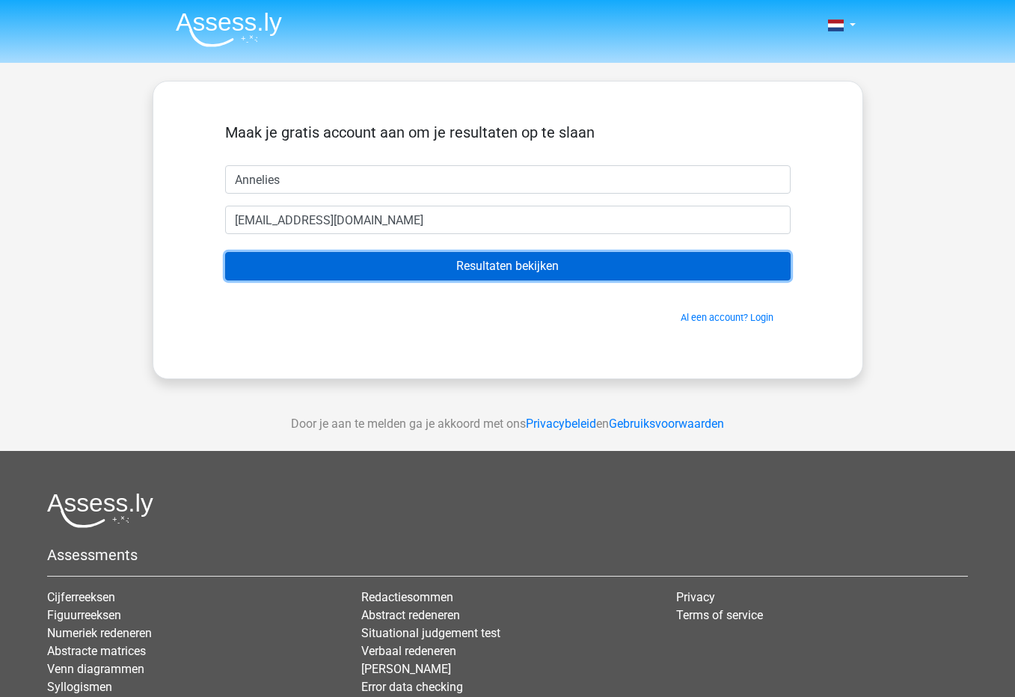
click at [398, 272] on input "Resultaten bekijken" at bounding box center [508, 266] width 566 height 28
